Goal: Find contact information: Find contact information

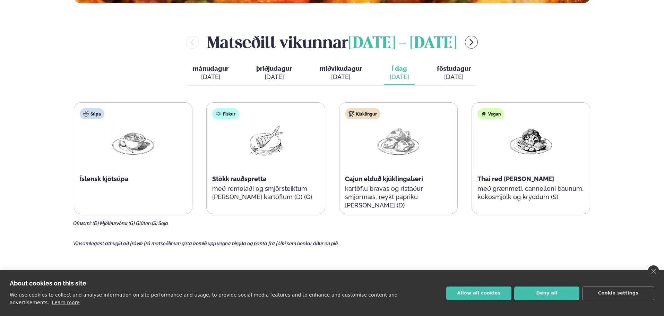
scroll to position [312, 0]
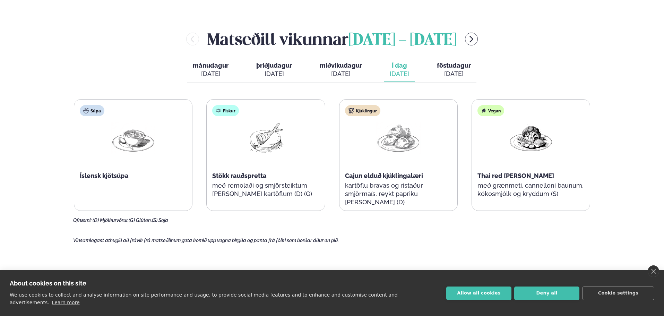
click at [455, 72] on div "[DATE]" at bounding box center [454, 74] width 34 height 8
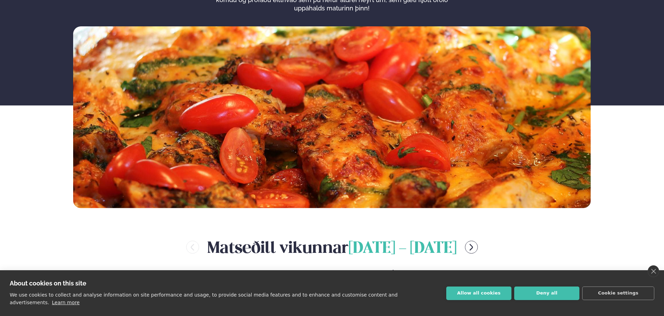
scroll to position [0, 0]
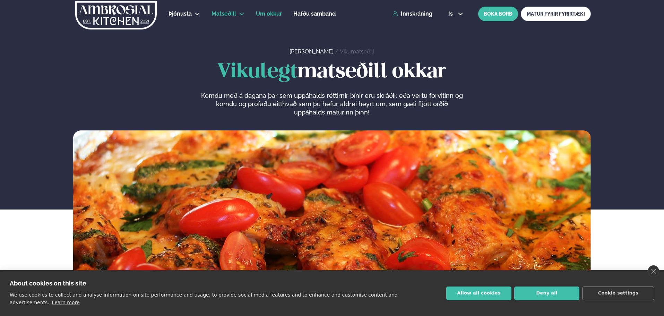
click at [274, 14] on span "Um okkur" at bounding box center [269, 13] width 26 height 7
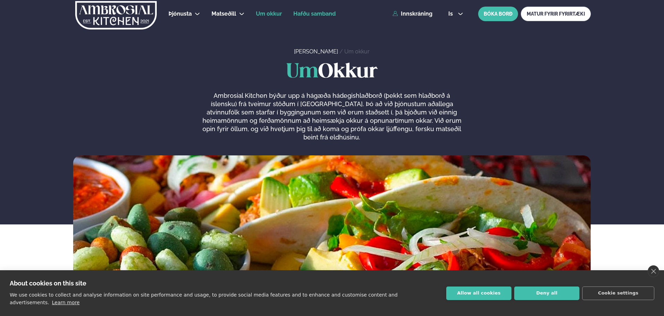
click at [309, 14] on span "Hafðu samband" at bounding box center [314, 13] width 42 height 7
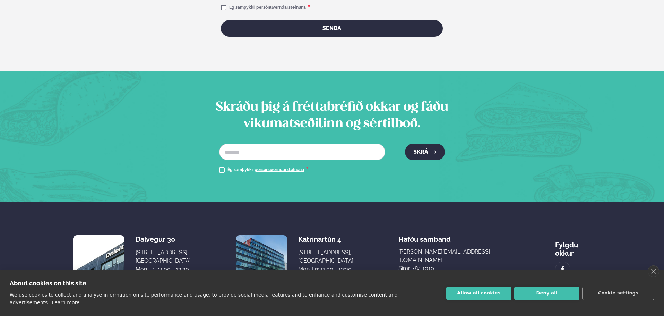
scroll to position [488, 0]
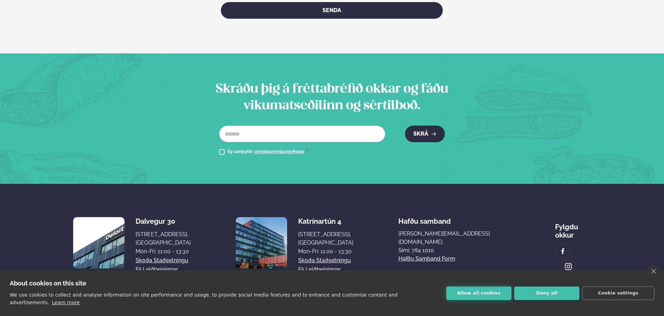
click at [473, 298] on button "Allow all cookies" at bounding box center [478, 293] width 65 height 14
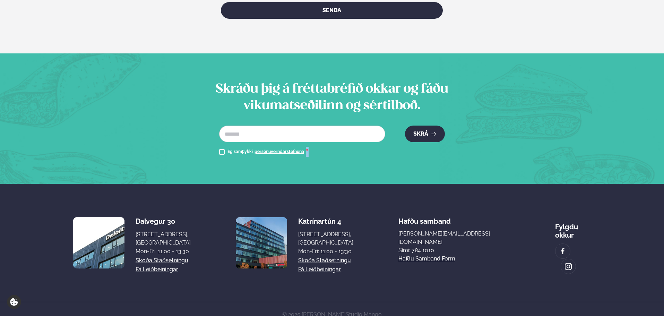
drag, startPoint x: 309, startPoint y: 141, endPoint x: 304, endPoint y: 140, distance: 5.3
click at [304, 148] on div "Ég samþykki persónuverndarstefnuna *" at bounding box center [302, 152] width 166 height 8
click at [315, 148] on div "Ég samþykki persónuverndarstefnuna *" at bounding box center [302, 152] width 166 height 8
click at [307, 148] on span "*" at bounding box center [307, 152] width 3 height 8
click at [309, 148] on div "Ég samþykki persónuverndarstefnuna *" at bounding box center [302, 152] width 166 height 8
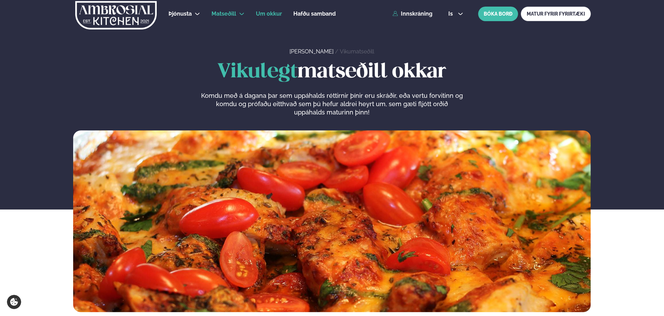
click at [259, 14] on span "Um okkur" at bounding box center [269, 13] width 26 height 7
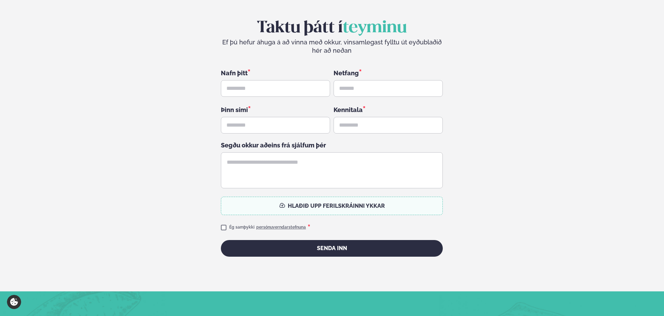
scroll to position [1784, 0]
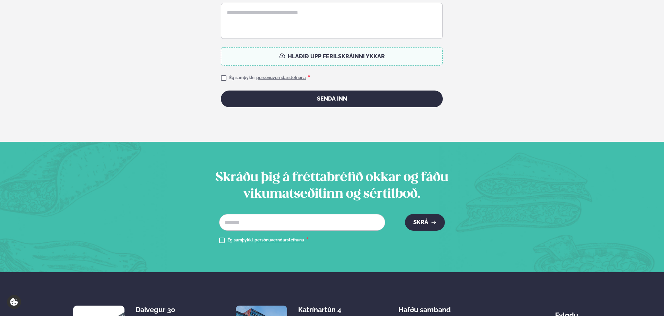
drag, startPoint x: 473, startPoint y: 232, endPoint x: 448, endPoint y: 234, distance: 24.6
copy p "784 1010"
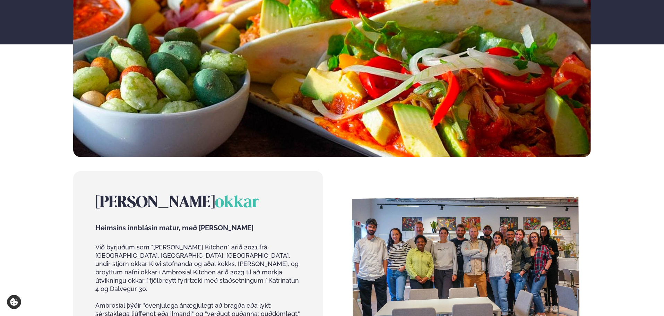
scroll to position [0, 0]
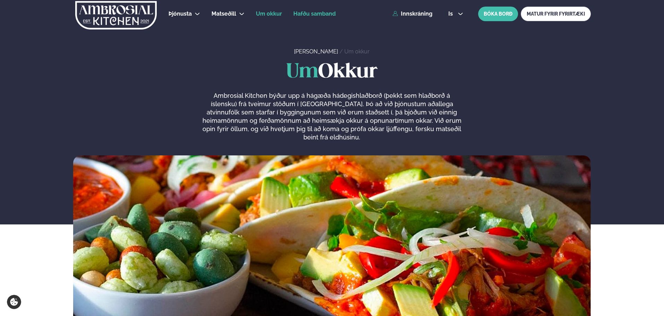
click at [309, 15] on span "Hafðu samband" at bounding box center [314, 13] width 42 height 7
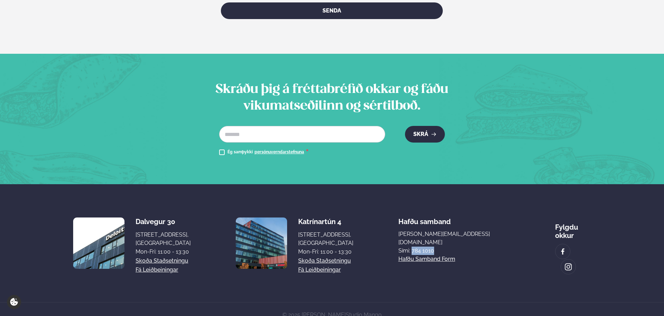
scroll to position [488, 0]
click at [453, 254] on link "Hafðu samband form" at bounding box center [426, 258] width 57 height 8
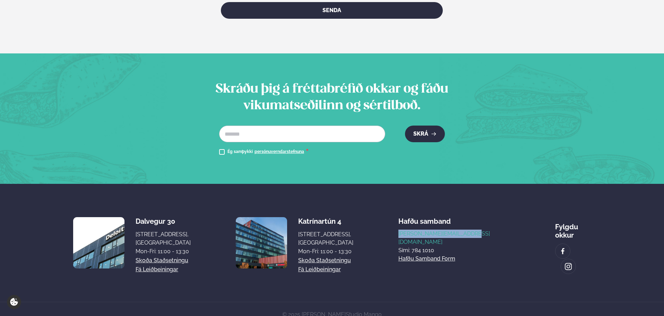
drag, startPoint x: 510, startPoint y: 225, endPoint x: 434, endPoint y: 226, distance: 75.5
click at [434, 226] on div "Dalvegur 30 Dalvegur 30, Reykjavík, Ísland Mon-Fri: 11:00 - 13:30 Skoða staðset…" at bounding box center [331, 242] width 517 height 62
copy link "[PERSON_NAME][EMAIL_ADDRESS][DOMAIN_NAME]"
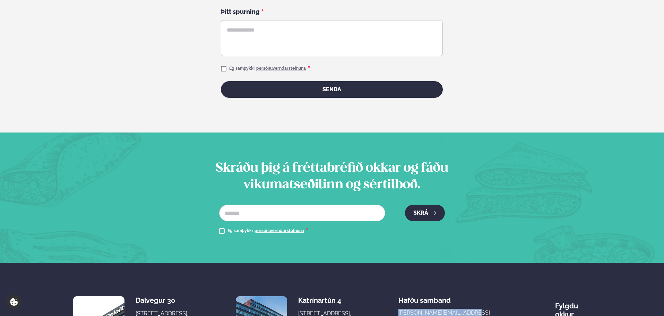
scroll to position [280, 0]
